Goal: Check status: Check status

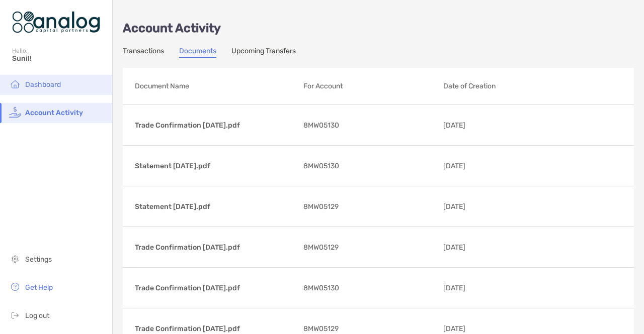
click at [56, 84] on span "Dashboard" at bounding box center [43, 84] width 36 height 9
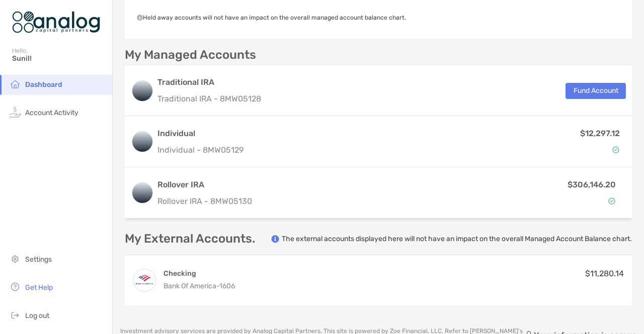
scroll to position [257, 0]
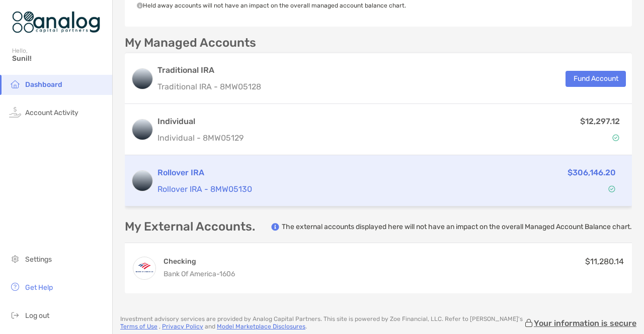
click at [240, 172] on h3 "Rollover IRA" at bounding box center [291, 173] width 269 height 12
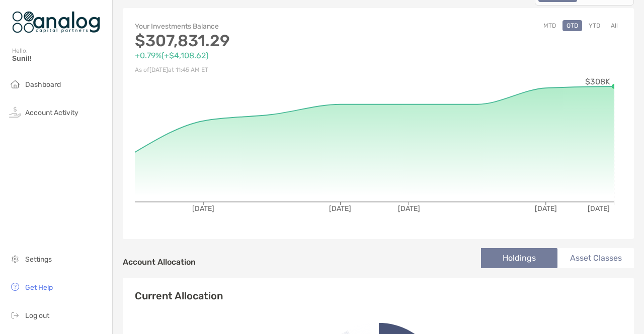
scroll to position [97, 0]
click at [587, 24] on button "YTD" at bounding box center [594, 25] width 20 height 11
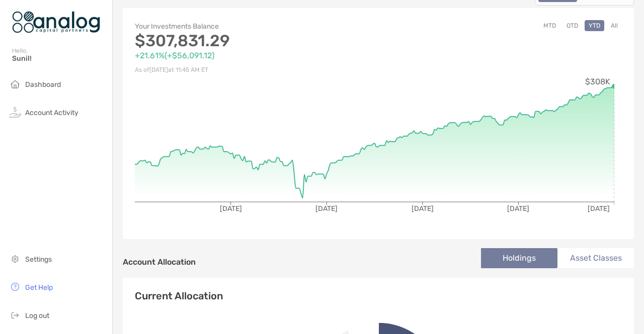
click at [606, 27] on button "All" at bounding box center [613, 25] width 15 height 11
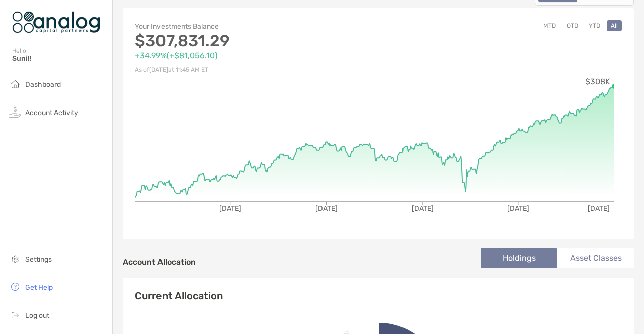
click at [447, 75] on div "MTD QTD YTD All" at bounding box center [499, 48] width 243 height 56
click at [53, 73] on div "Hello, Sunil!" at bounding box center [56, 60] width 112 height 29
click at [53, 78] on li "Dashboard" at bounding box center [56, 85] width 112 height 20
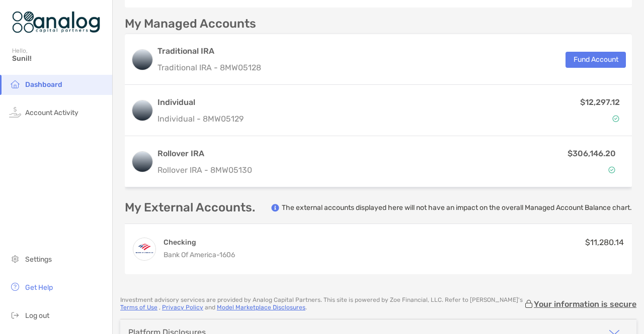
scroll to position [277, 0]
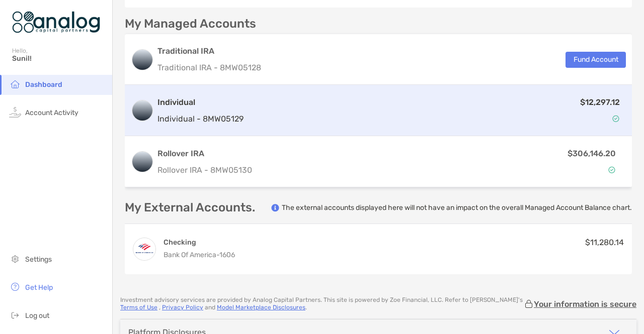
click at [231, 122] on p "Individual - 8MW05129" at bounding box center [200, 119] width 86 height 13
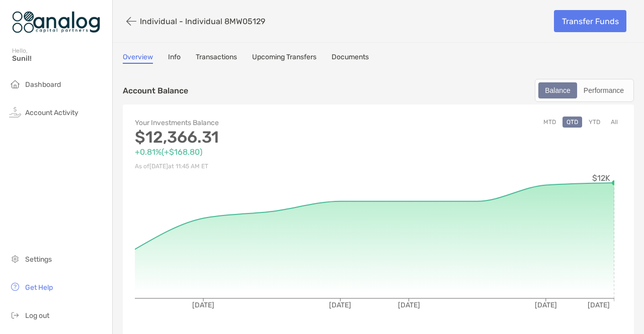
click at [564, 60] on div "Overview Info Transactions Upcoming Transfers Documents" at bounding box center [378, 58] width 511 height 11
click at [606, 118] on button "All" at bounding box center [613, 122] width 15 height 11
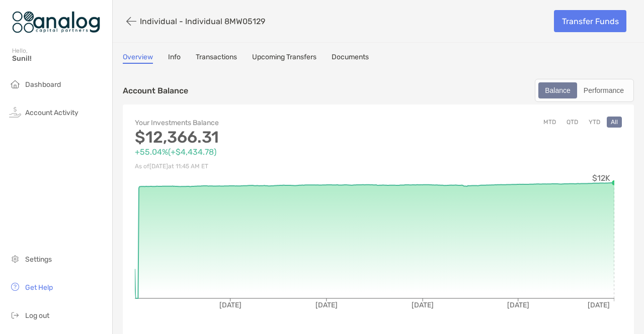
scroll to position [1, 0]
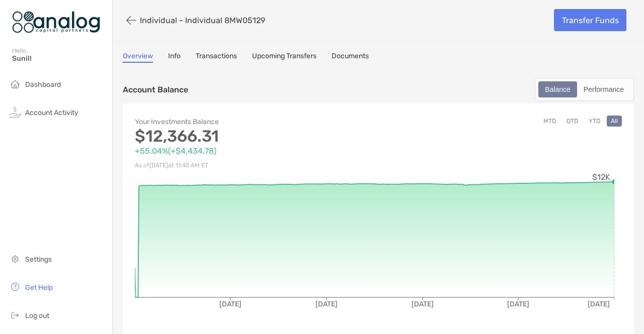
click at [177, 59] on link "Info" at bounding box center [174, 57] width 13 height 11
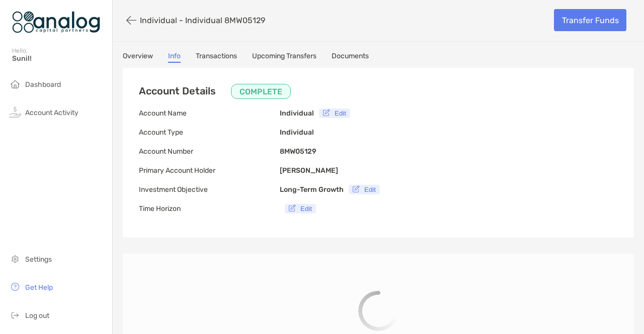
click at [229, 52] on link "Transactions" at bounding box center [216, 57] width 41 height 11
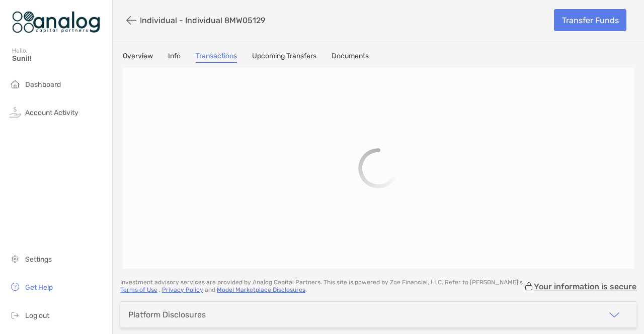
click at [282, 57] on link "Upcoming Transfers" at bounding box center [284, 57] width 64 height 11
click at [346, 57] on link "Documents" at bounding box center [349, 57] width 37 height 11
